Goal: Information Seeking & Learning: Learn about a topic

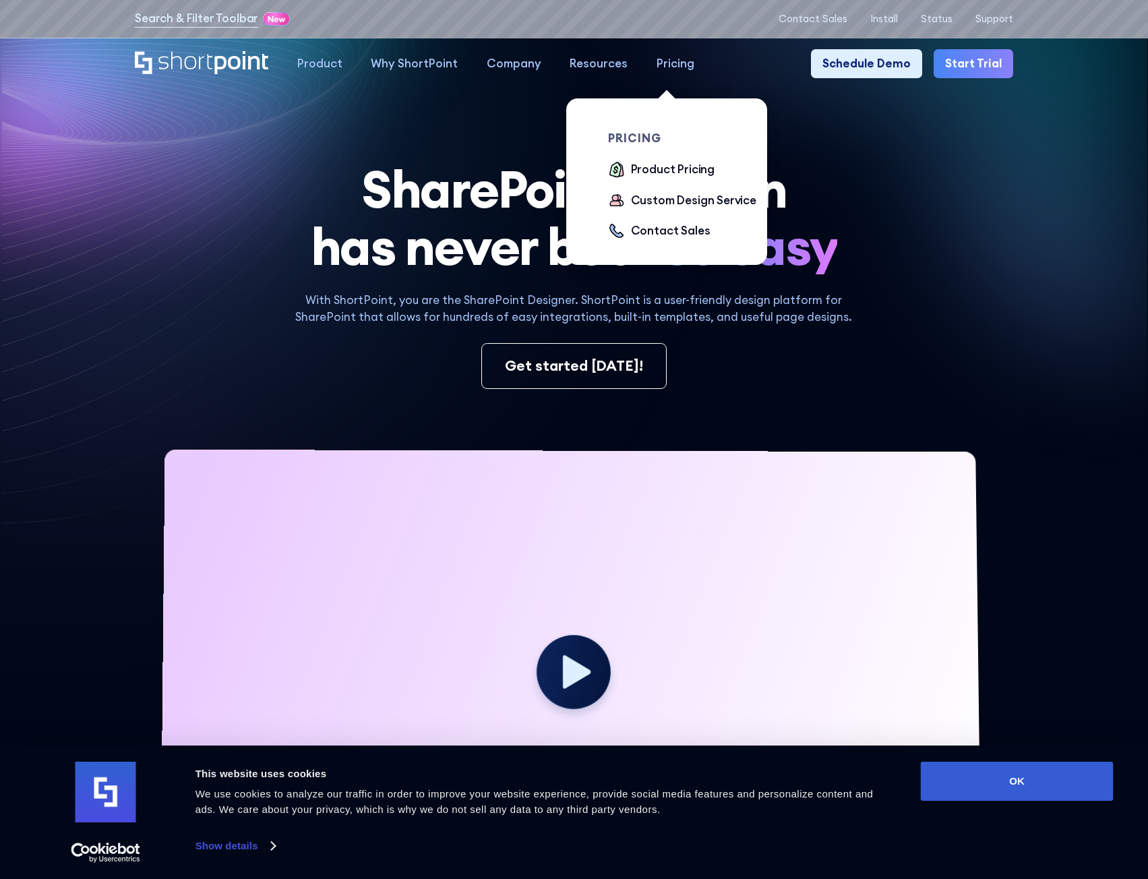
click at [664, 60] on div "Pricing" at bounding box center [675, 64] width 38 height 18
click at [663, 172] on div "Product Pricing" at bounding box center [673, 170] width 84 height 18
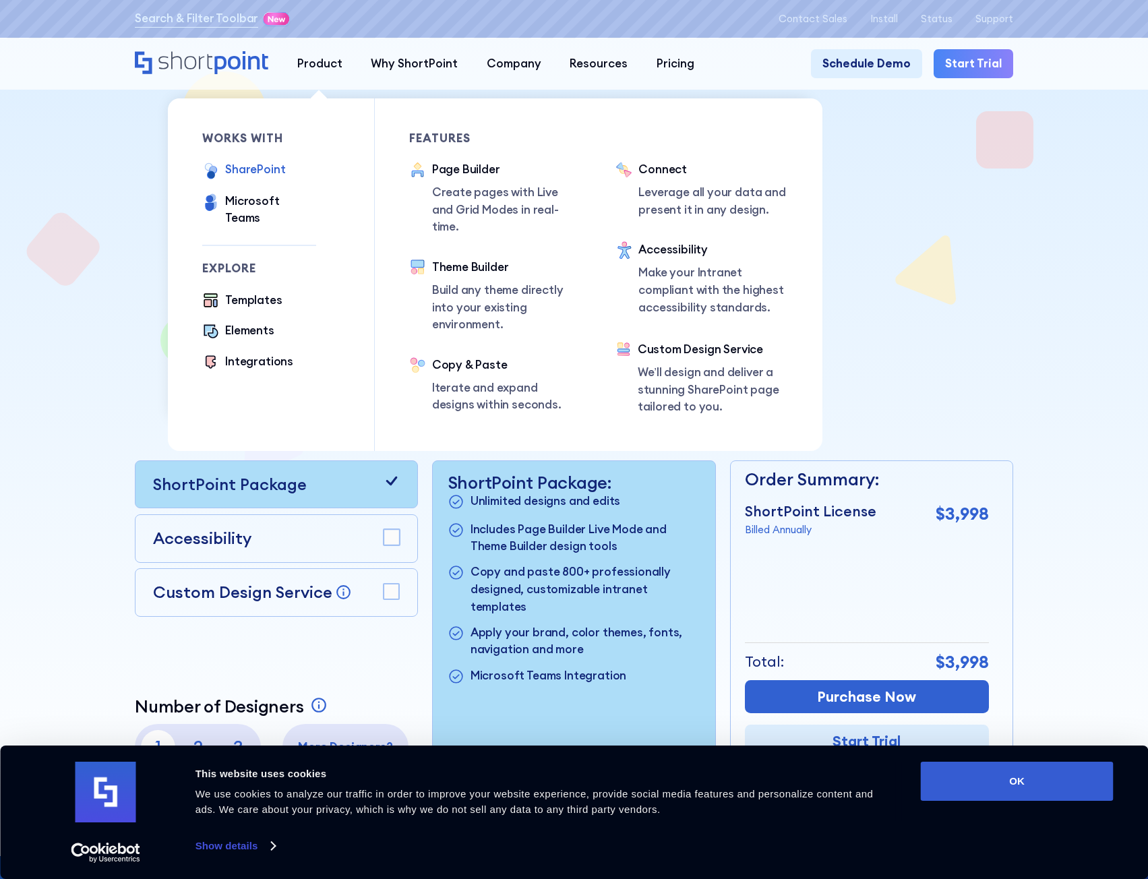
click at [265, 172] on div "SharePoint" at bounding box center [255, 170] width 60 height 18
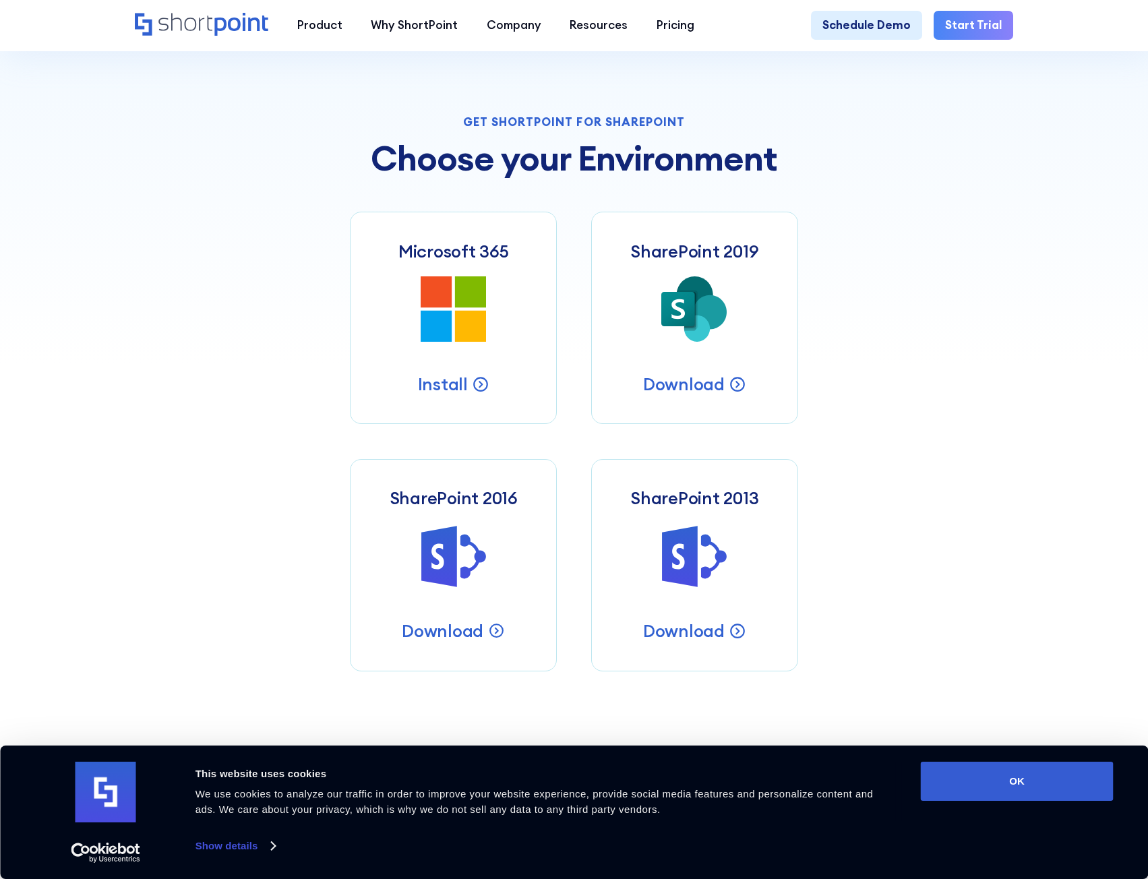
scroll to position [539, 0]
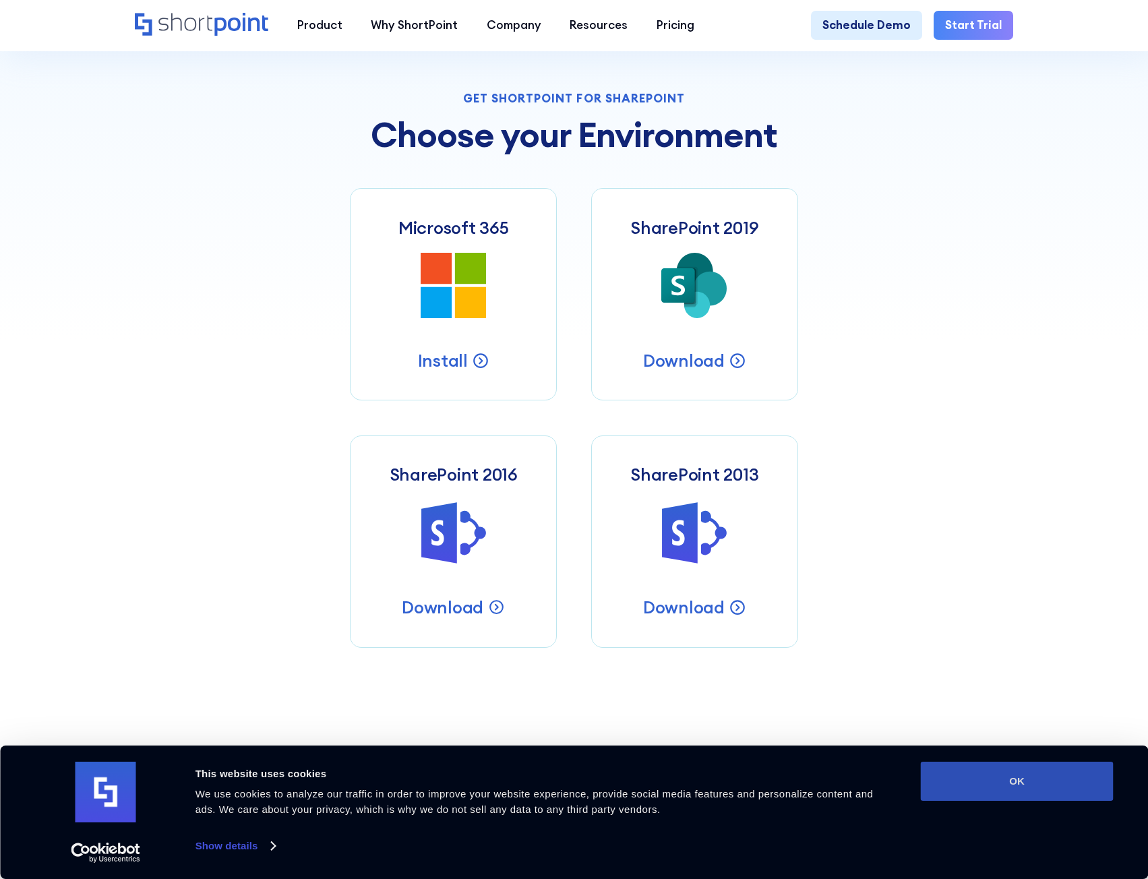
drag, startPoint x: 987, startPoint y: 780, endPoint x: 978, endPoint y: 777, distance: 9.4
click at [985, 780] on button "OK" at bounding box center [1016, 780] width 193 height 39
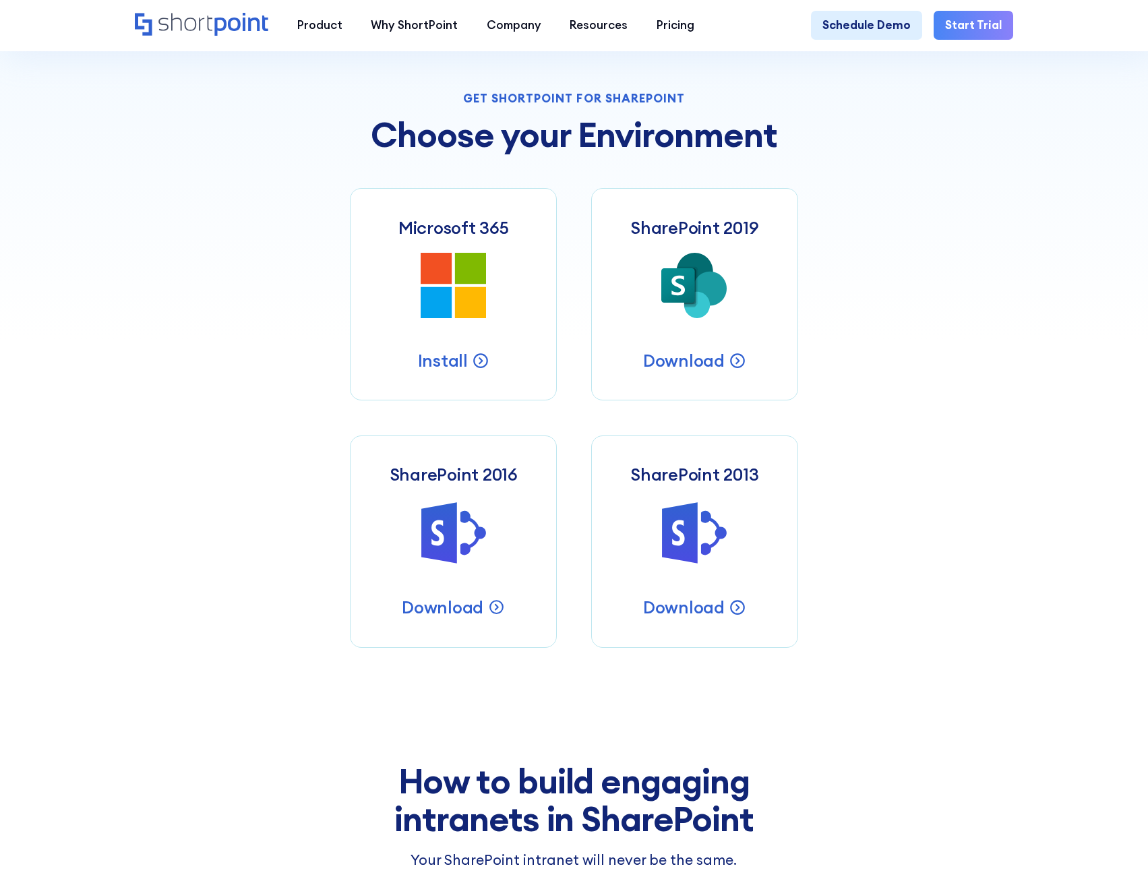
scroll to position [0, 0]
click at [462, 316] on icon at bounding box center [471, 303] width 32 height 32
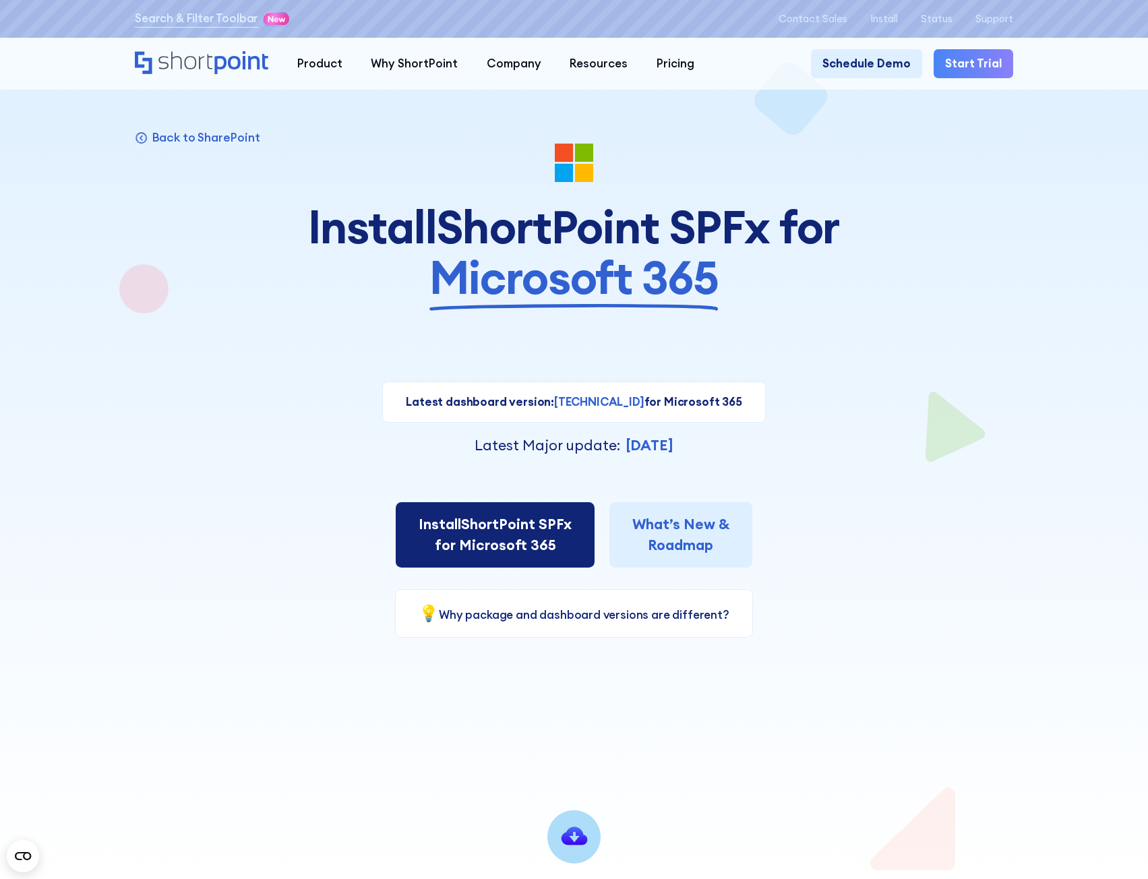
click at [556, 552] on link "Install ShortPoint SPFx for Microsoft 365" at bounding box center [495, 535] width 199 height 66
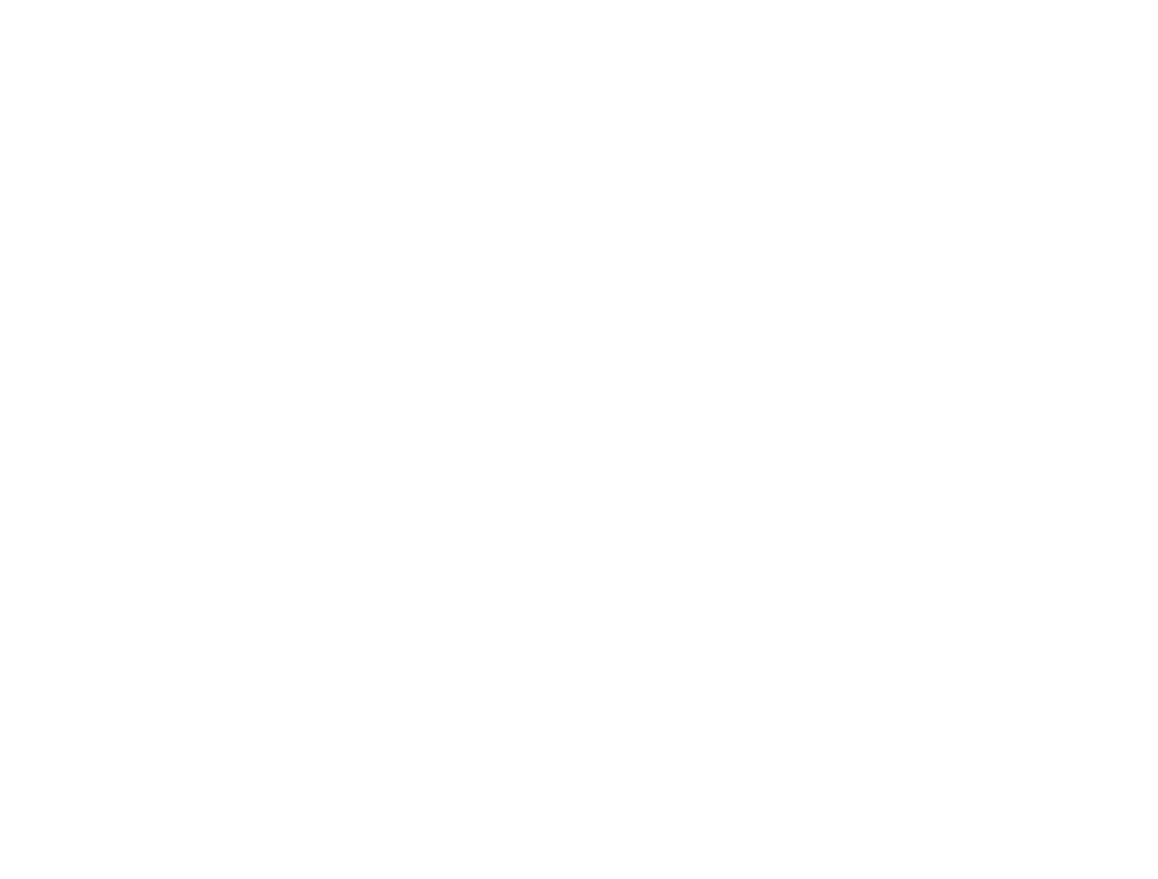
select select "Microsoft 365"
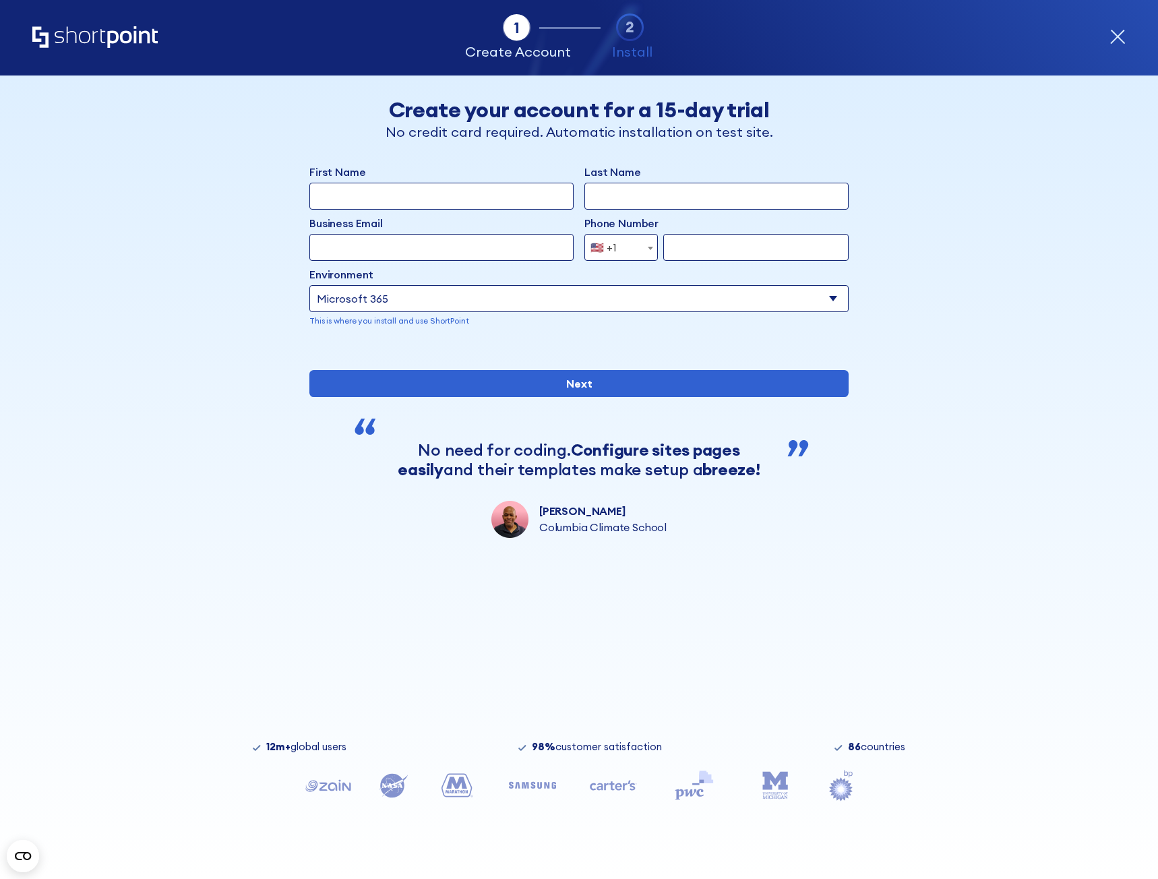
click at [755, 295] on select "Select an environment Microsoft 365 SharePoint Online SharePoint 2019 (On-Premi…" at bounding box center [578, 298] width 539 height 27
click at [92, 40] on icon "Home" at bounding box center [94, 37] width 125 height 22
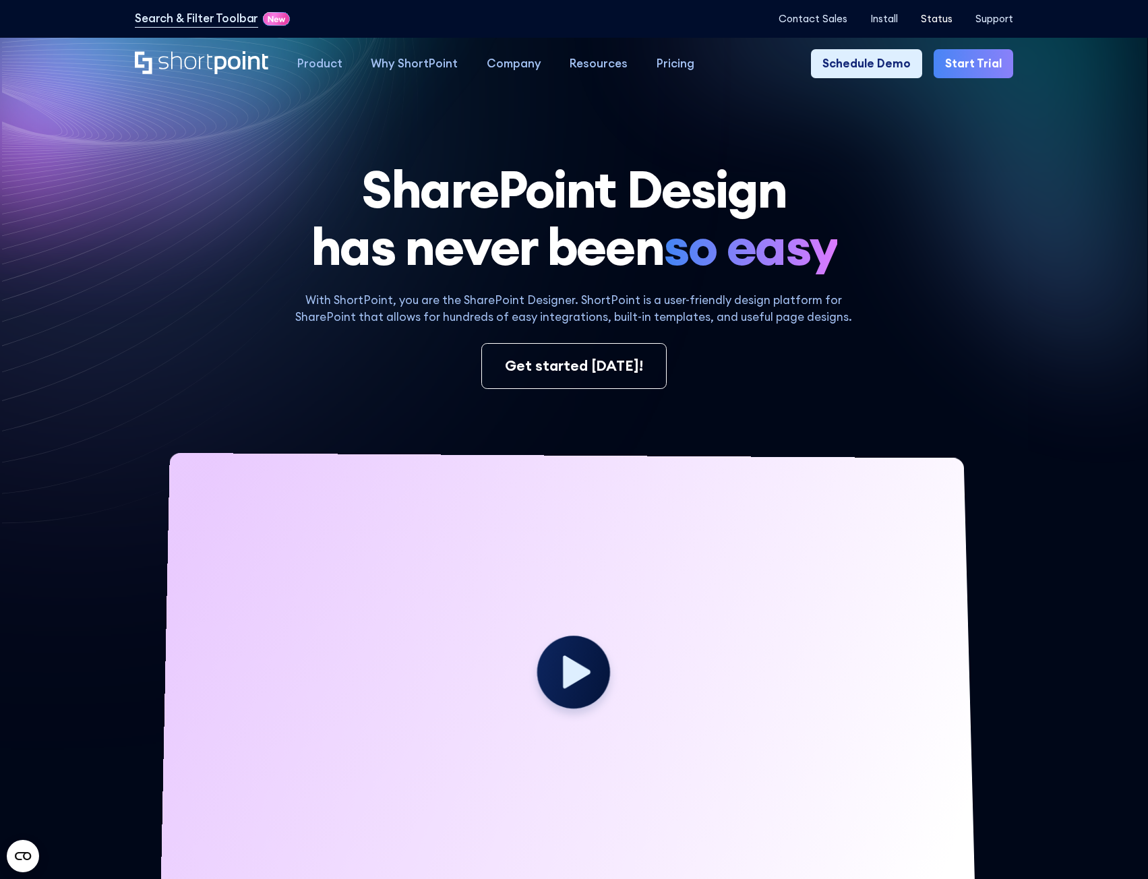
click at [942, 20] on p "Status" at bounding box center [936, 18] width 32 height 11
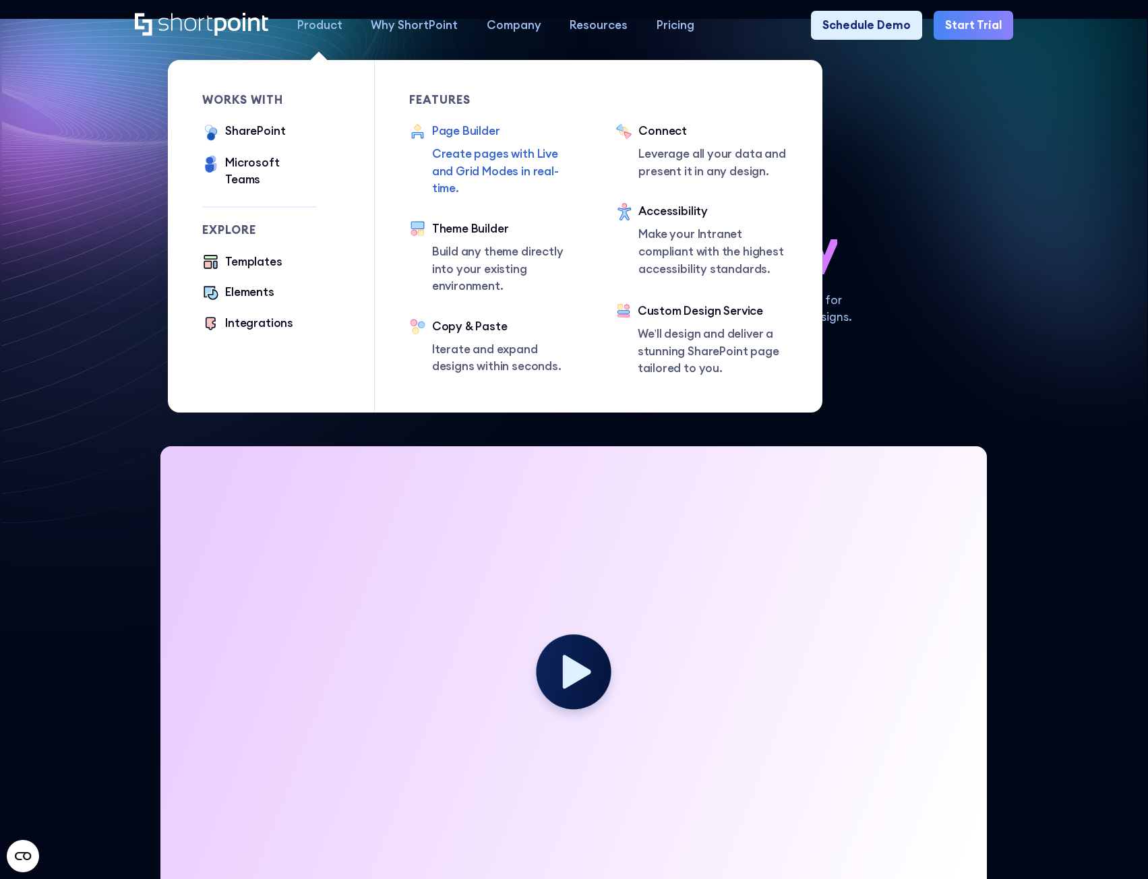
click at [483, 150] on p "Create pages with Live and Grid Modes in real-time." at bounding box center [506, 172] width 149 height 52
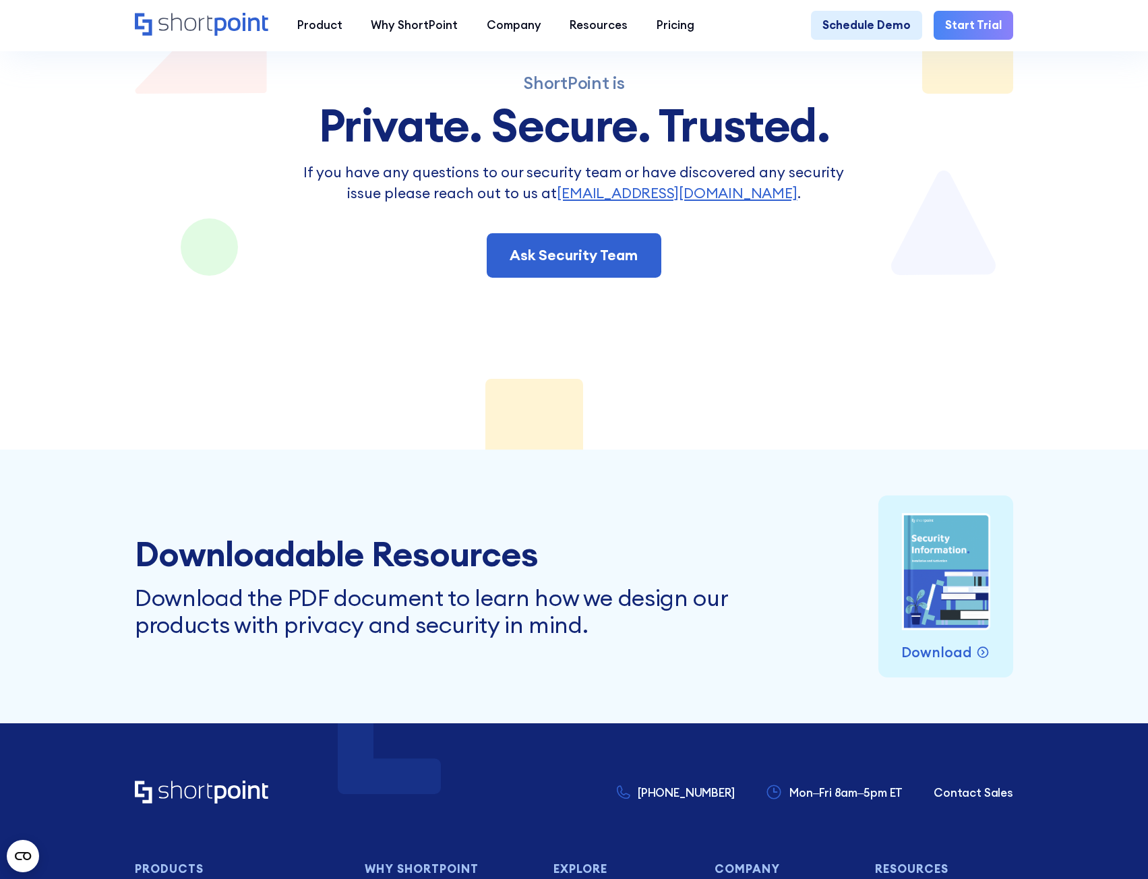
scroll to position [5730, 0]
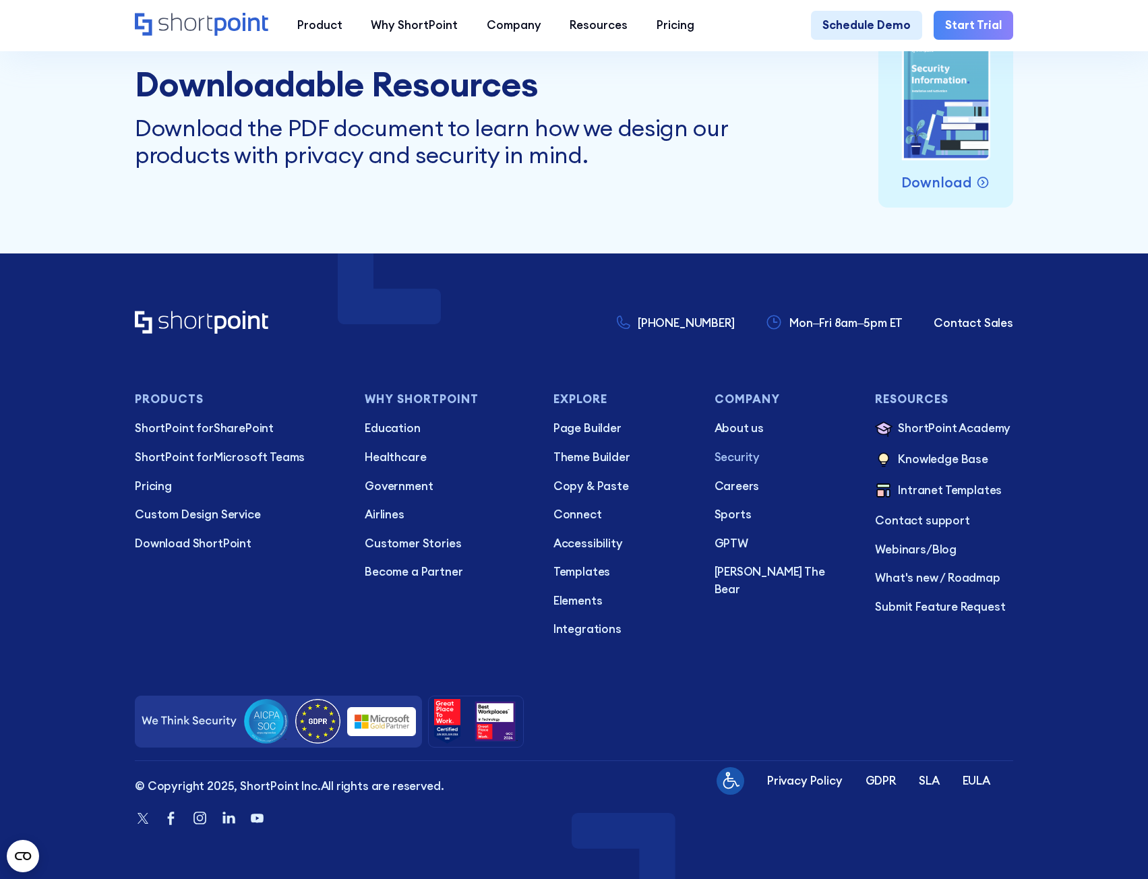
click at [383, 722] on img at bounding box center [381, 721] width 69 height 29
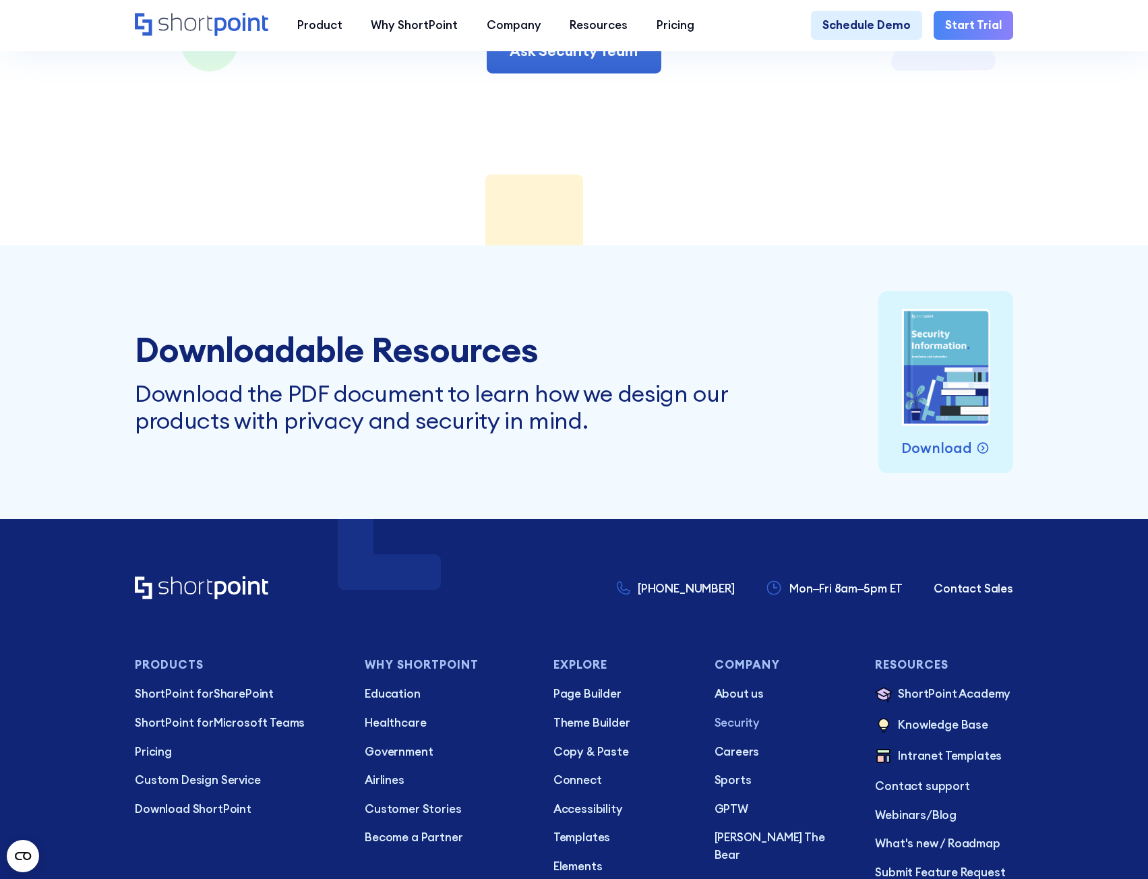
scroll to position [5730, 0]
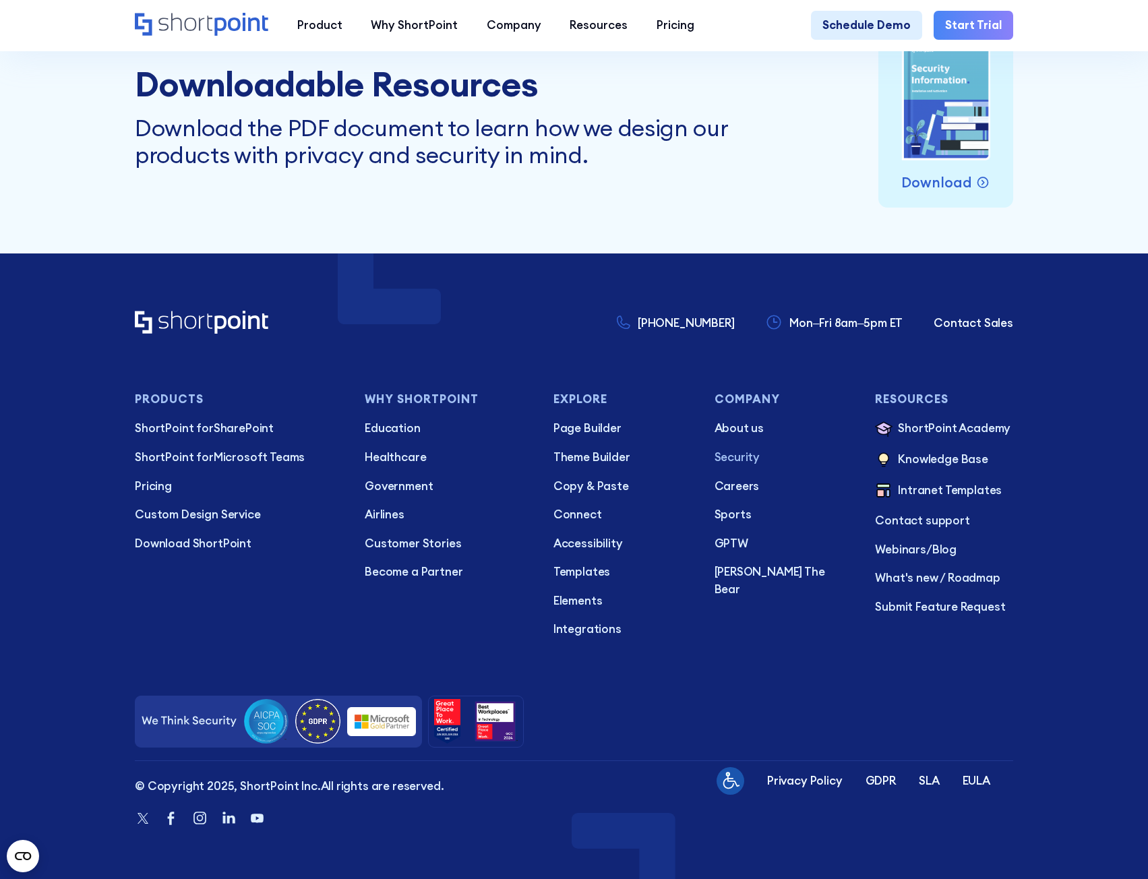
click at [373, 716] on img at bounding box center [381, 721] width 69 height 29
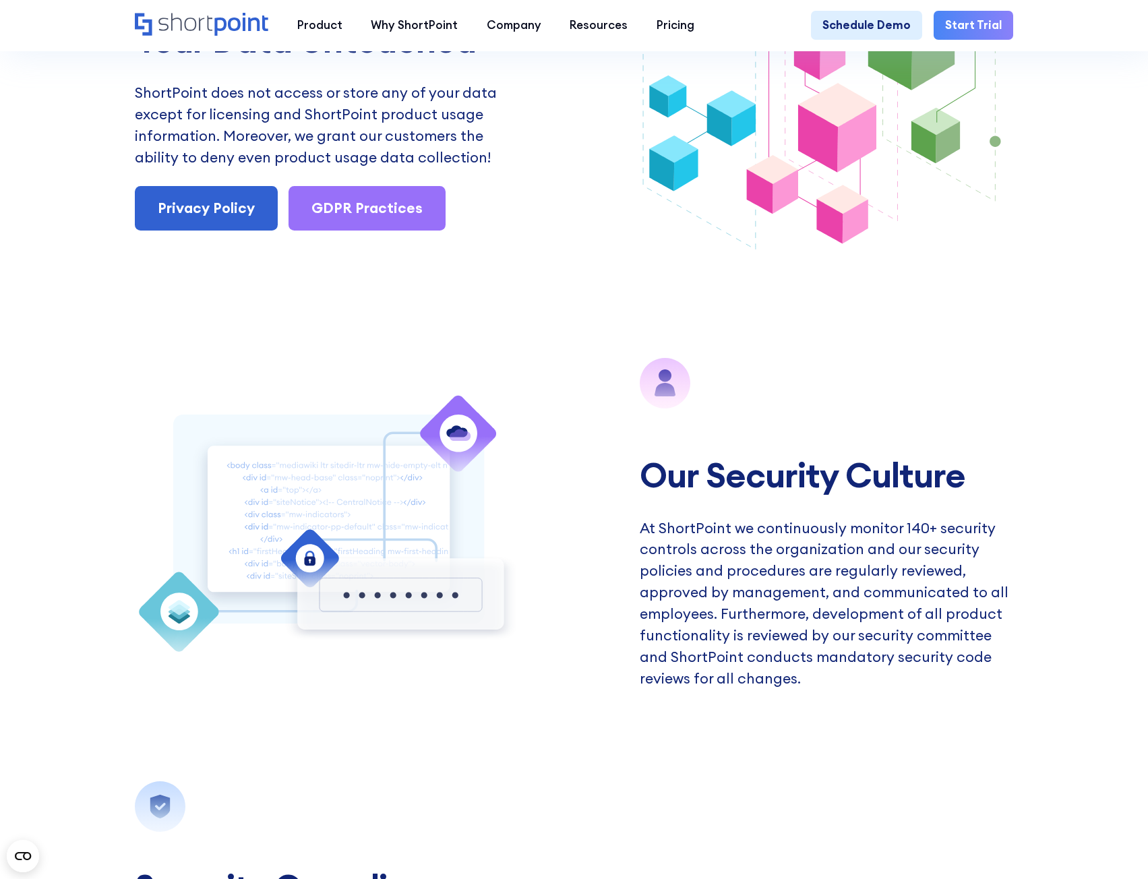
scroll to position [1685, 0]
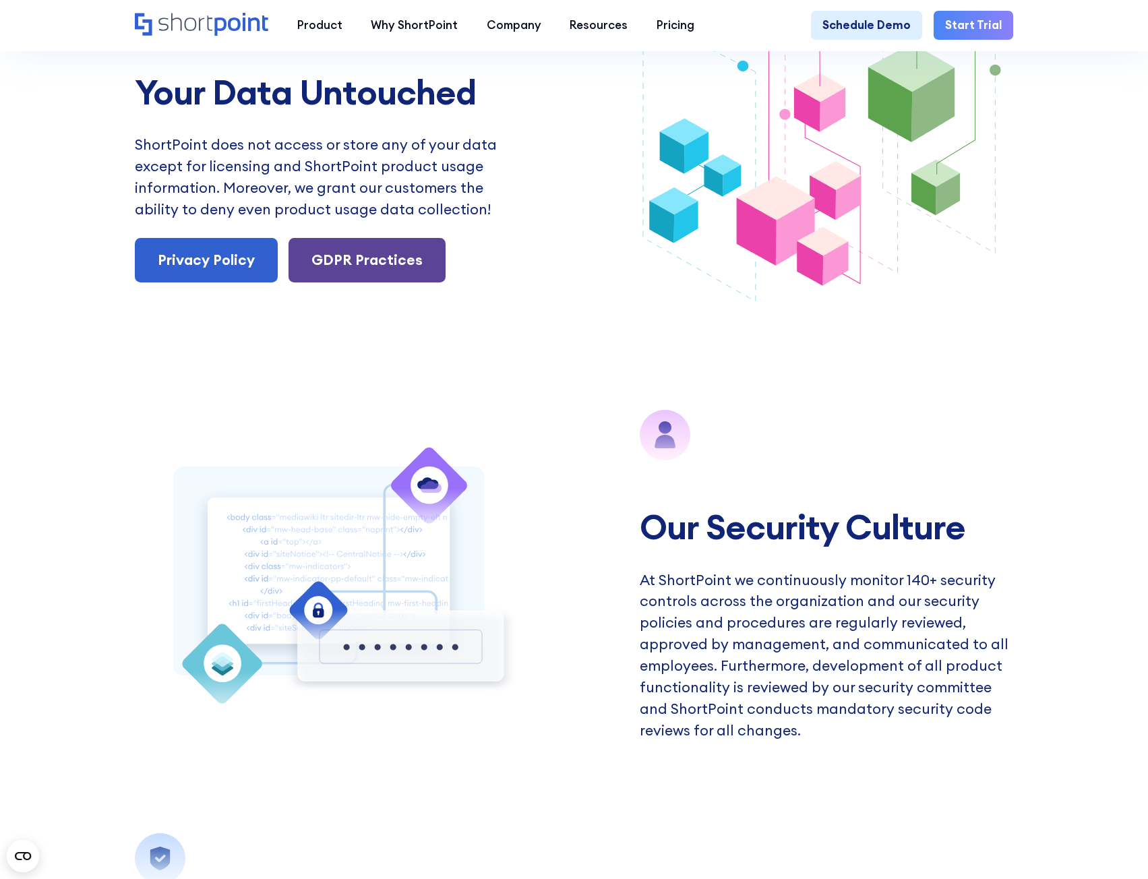
click at [332, 282] on link "GDPR Practices" at bounding box center [366, 260] width 157 height 44
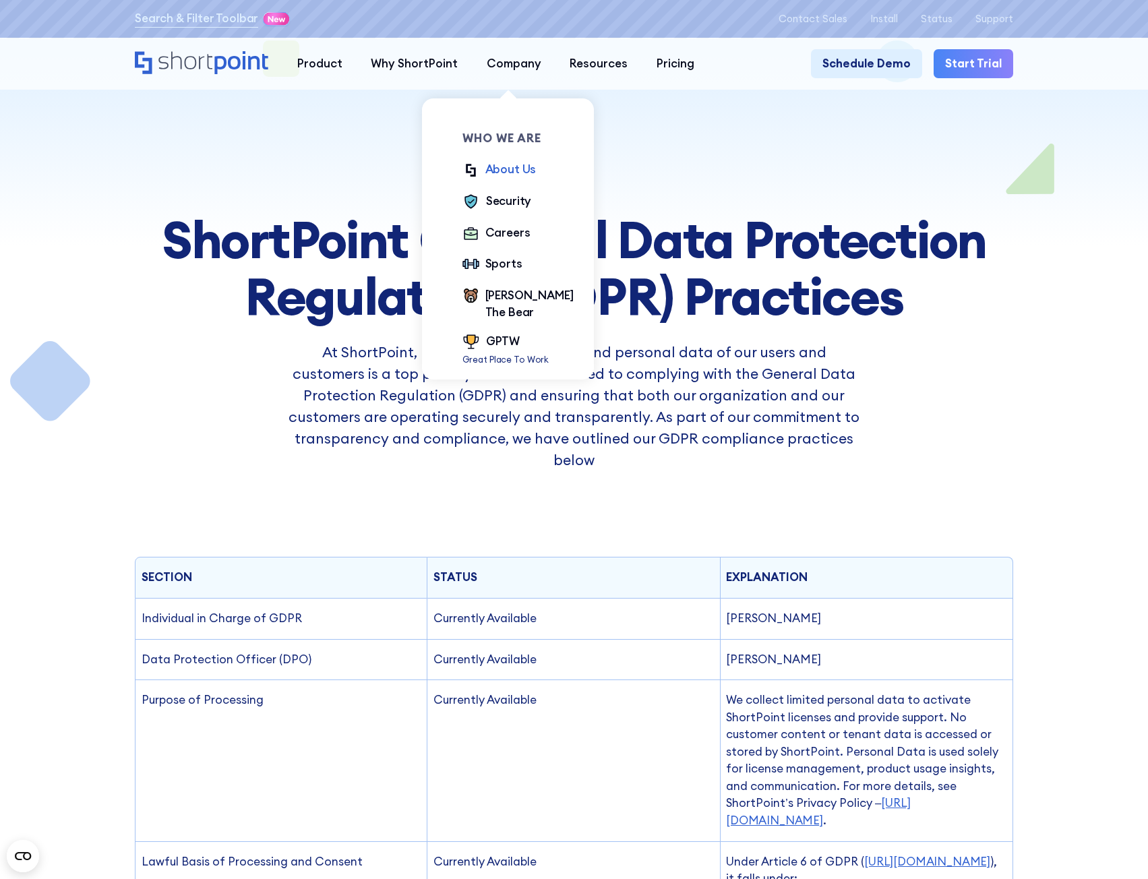
click at [522, 173] on div "About Us" at bounding box center [510, 170] width 51 height 18
